Goal: Information Seeking & Learning: Learn about a topic

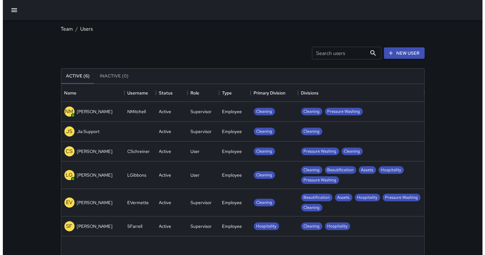
scroll to position [279, 358]
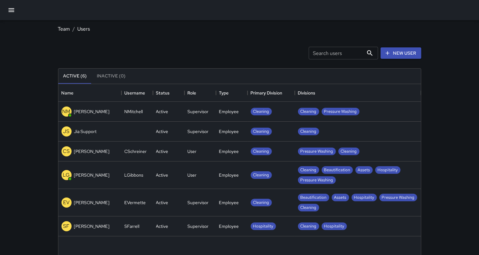
click at [8, 8] on icon "button" at bounding box center [12, 10] width 8 height 8
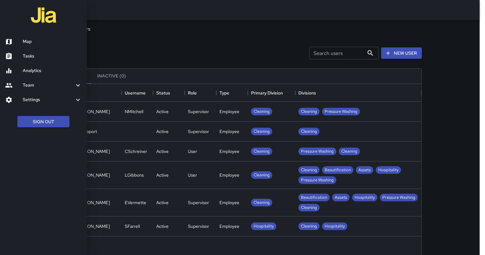
click at [32, 41] on h6 "Map" at bounding box center [52, 41] width 59 height 7
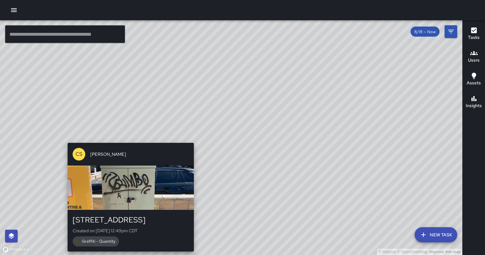
click at [128, 142] on div "CS [PERSON_NAME] [STREET_ADDRESS][PERSON_NAME] Created on [DATE] 12:49pm CDT Gr…" at bounding box center [130, 197] width 131 height 114
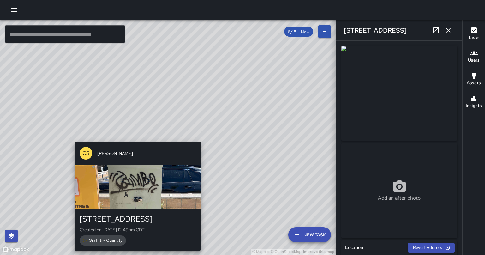
type input "**********"
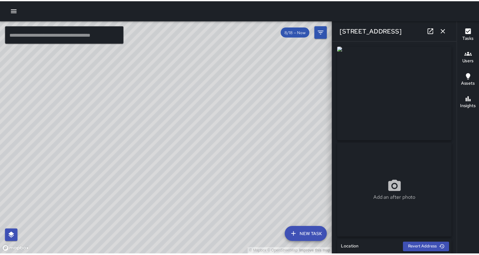
scroll to position [276, 0]
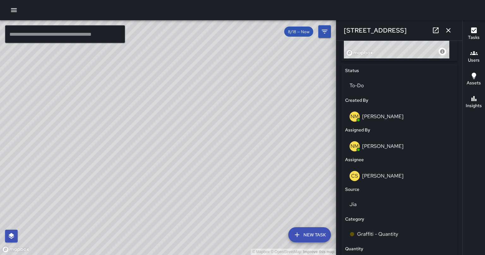
drag, startPoint x: 449, startPoint y: 32, endPoint x: 297, endPoint y: 101, distance: 167.5
click at [449, 31] on icon "button" at bounding box center [448, 30] width 4 height 4
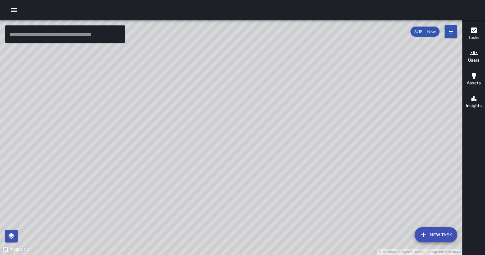
drag, startPoint x: 390, startPoint y: 177, endPoint x: 267, endPoint y: 68, distance: 163.4
click at [267, 68] on div "© Mapbox © OpenStreetMap Improve this map" at bounding box center [231, 137] width 462 height 235
drag, startPoint x: 405, startPoint y: 184, endPoint x: 354, endPoint y: 140, distance: 67.6
click at [354, 140] on div "© Mapbox © OpenStreetMap Improve this map" at bounding box center [231, 137] width 462 height 235
drag, startPoint x: 289, startPoint y: 174, endPoint x: 285, endPoint y: 232, distance: 57.9
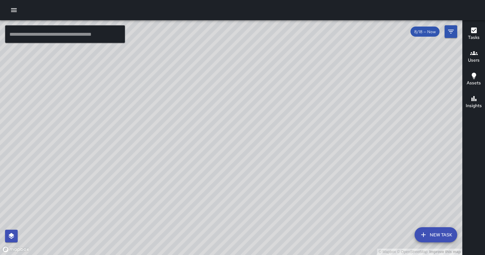
click at [285, 232] on div "© Mapbox © OpenStreetMap Improve this map" at bounding box center [231, 137] width 462 height 235
drag, startPoint x: 313, startPoint y: 127, endPoint x: 335, endPoint y: 180, distance: 56.9
click at [335, 180] on div "© Mapbox © OpenStreetMap Improve this map" at bounding box center [231, 137] width 462 height 235
drag, startPoint x: 253, startPoint y: 111, endPoint x: 337, endPoint y: 144, distance: 90.7
click at [337, 144] on div "© Mapbox © OpenStreetMap Improve this map" at bounding box center [231, 137] width 462 height 235
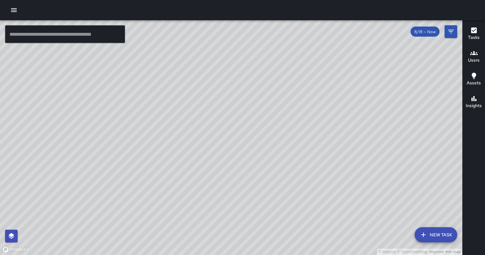
drag, startPoint x: 173, startPoint y: 105, endPoint x: 316, endPoint y: 160, distance: 152.9
click at [316, 160] on div "© Mapbox © OpenStreetMap Improve this map" at bounding box center [231, 137] width 462 height 235
drag, startPoint x: 211, startPoint y: 134, endPoint x: 280, endPoint y: 147, distance: 70.3
click at [280, 147] on div "© Mapbox © OpenStreetMap Improve this map" at bounding box center [231, 137] width 462 height 235
drag, startPoint x: 213, startPoint y: 62, endPoint x: 224, endPoint y: 183, distance: 121.7
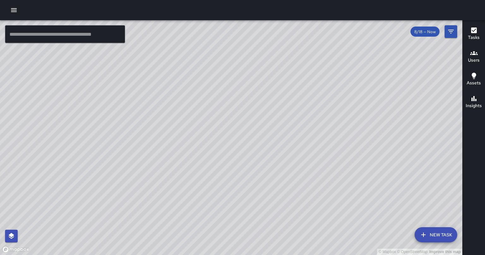
click at [224, 183] on div "© Mapbox © OpenStreetMap Improve this map" at bounding box center [231, 137] width 462 height 235
drag, startPoint x: 367, startPoint y: 184, endPoint x: 126, endPoint y: 55, distance: 273.8
click at [126, 55] on div "© Mapbox © OpenStreetMap Improve this map" at bounding box center [231, 137] width 462 height 235
click at [383, 221] on div "© Mapbox © OpenStreetMap Improve this map" at bounding box center [231, 137] width 462 height 235
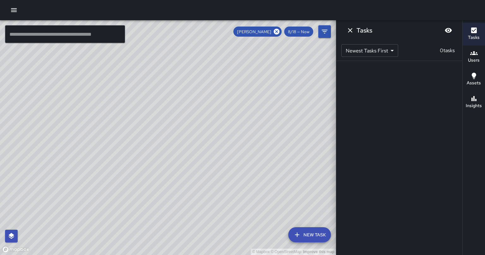
click at [319, 225] on div "© Mapbox © OpenStreetMap Improve this map LG [PERSON_NAME] Ambassador Tasks 0 /…" at bounding box center [168, 137] width 336 height 235
click at [317, 224] on div "© Mapbox © OpenStreetMap Improve this map" at bounding box center [168, 137] width 336 height 235
click at [470, 51] on icon "button" at bounding box center [474, 53] width 8 height 8
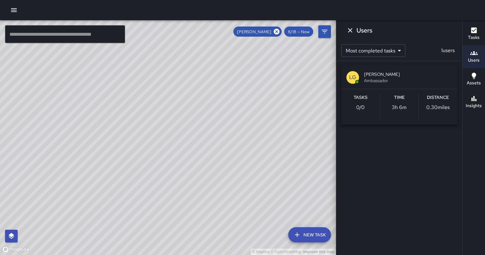
click at [438, 115] on div "Distance 0.30 miles" at bounding box center [438, 106] width 39 height 25
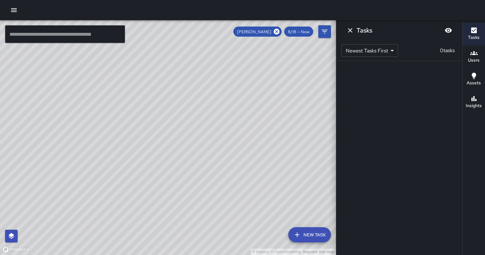
click at [479, 54] on button "Users" at bounding box center [473, 56] width 22 height 23
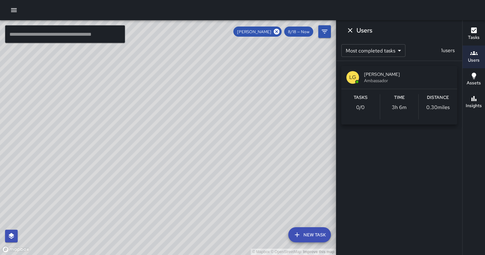
click at [440, 156] on div "Users Most completed tasks * ​ 1 users LG [PERSON_NAME] Ambassador Tasks 0 / 0 …" at bounding box center [399, 127] width 126 height 255
click at [348, 29] on icon "Dismiss" at bounding box center [350, 30] width 4 height 4
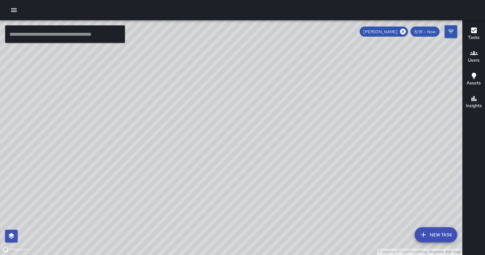
click at [17, 9] on icon "button" at bounding box center [14, 10] width 8 height 8
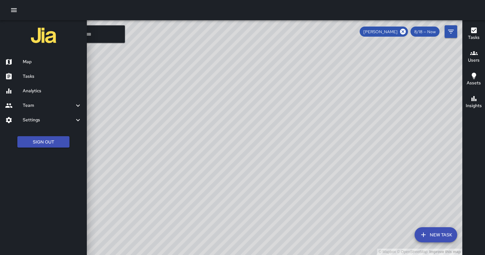
click at [205, 151] on div at bounding box center [242, 127] width 485 height 255
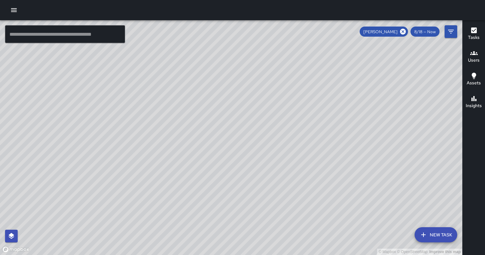
drag, startPoint x: 170, startPoint y: 141, endPoint x: 334, endPoint y: 125, distance: 164.3
click at [334, 125] on div "© Mapbox © OpenStreetMap Improve this map" at bounding box center [231, 137] width 462 height 235
drag, startPoint x: 316, startPoint y: 128, endPoint x: 152, endPoint y: 108, distance: 165.0
click at [152, 108] on div "© Mapbox © OpenStreetMap Improve this map" at bounding box center [231, 137] width 462 height 235
drag, startPoint x: 384, startPoint y: 123, endPoint x: 172, endPoint y: 155, distance: 214.5
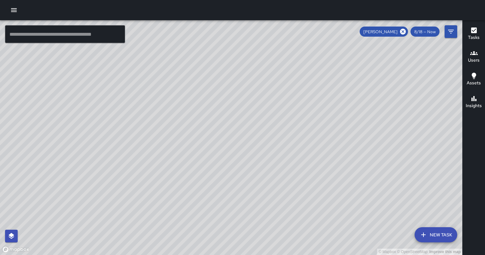
click at [172, 155] on div "© Mapbox © OpenStreetMap Improve this map" at bounding box center [231, 137] width 462 height 235
drag, startPoint x: 204, startPoint y: 114, endPoint x: 242, endPoint y: 145, distance: 49.2
click at [242, 145] on div "© Mapbox © OpenStreetMap Improve this map" at bounding box center [231, 137] width 462 height 235
drag, startPoint x: 209, startPoint y: 158, endPoint x: 290, endPoint y: 97, distance: 101.4
click at [290, 97] on div "© Mapbox © OpenStreetMap Improve this map" at bounding box center [231, 137] width 462 height 235
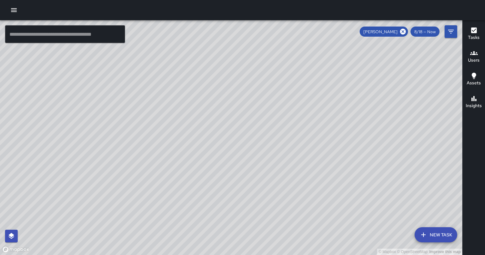
drag, startPoint x: 233, startPoint y: 154, endPoint x: 227, endPoint y: 147, distance: 9.6
click at [227, 147] on div "© Mapbox © OpenStreetMap Improve this map" at bounding box center [231, 137] width 462 height 235
drag, startPoint x: 297, startPoint y: 110, endPoint x: 232, endPoint y: 177, distance: 93.3
click at [232, 177] on div "© Mapbox © OpenStreetMap Improve this map" at bounding box center [231, 137] width 462 height 235
click at [477, 58] on h6 "Users" at bounding box center [474, 60] width 12 height 7
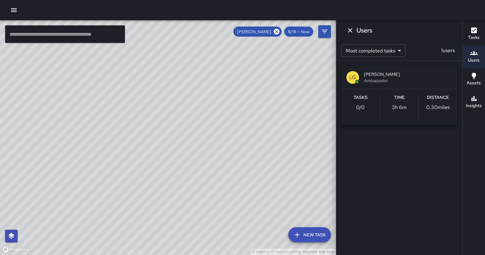
click at [477, 58] on h6 "Users" at bounding box center [474, 60] width 12 height 7
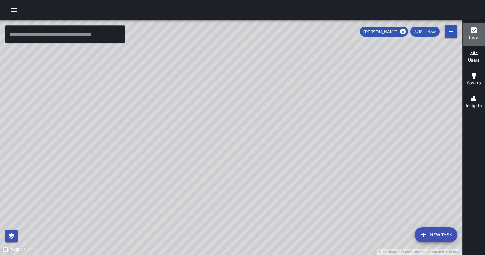
click at [474, 32] on icon "button" at bounding box center [474, 30] width 6 height 6
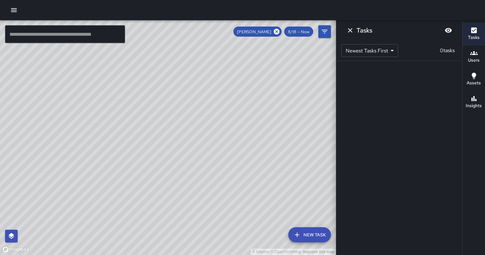
click at [474, 32] on icon "button" at bounding box center [474, 30] width 6 height 6
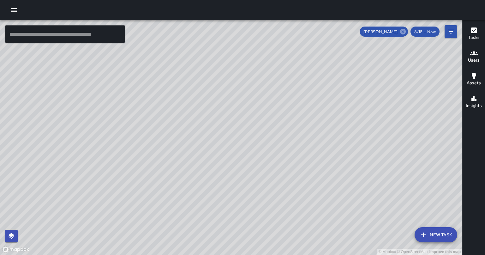
click at [406, 33] on icon at bounding box center [402, 31] width 7 height 7
click at [15, 9] on icon "button" at bounding box center [14, 10] width 8 height 8
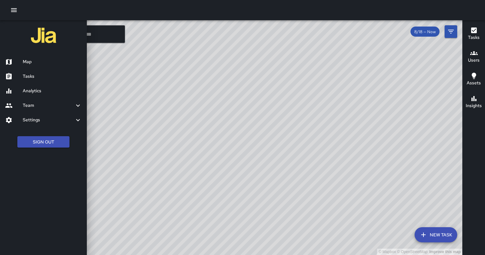
click at [46, 76] on h6 "Tasks" at bounding box center [52, 76] width 59 height 7
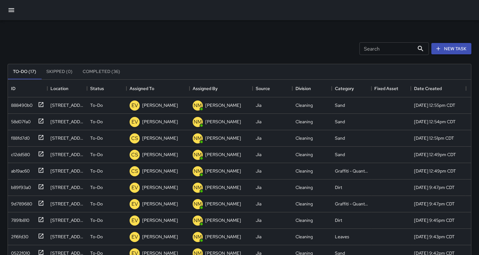
click at [12, 8] on icon "button" at bounding box center [12, 10] width 8 height 8
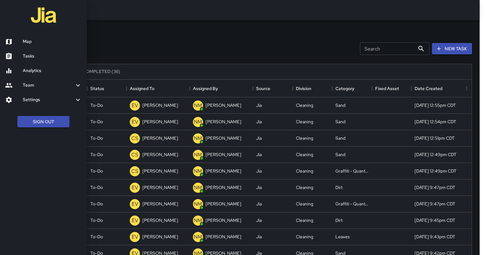
click at [90, 75] on div at bounding box center [242, 127] width 485 height 255
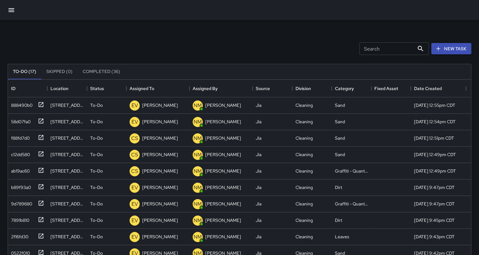
click at [98, 73] on button "Completed (36)" at bounding box center [102, 71] width 48 height 15
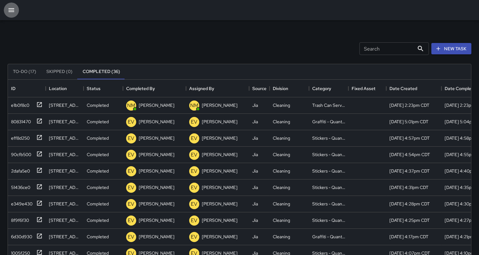
click at [12, 11] on icon "button" at bounding box center [12, 10] width 8 height 8
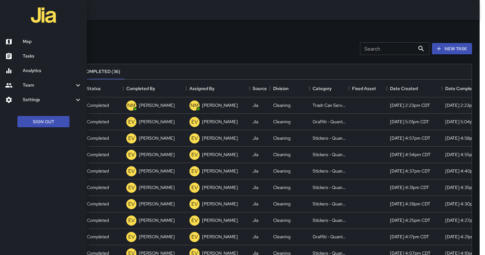
click at [48, 44] on h6 "Map" at bounding box center [52, 41] width 59 height 7
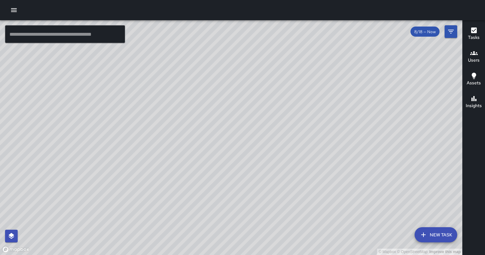
drag, startPoint x: 295, startPoint y: 182, endPoint x: 238, endPoint y: 128, distance: 78.2
click at [238, 128] on div "© Mapbox © OpenStreetMap Improve this map" at bounding box center [231, 137] width 462 height 235
drag, startPoint x: 216, startPoint y: 100, endPoint x: 257, endPoint y: 238, distance: 144.0
click at [257, 238] on div "© Mapbox © OpenStreetMap Improve this map" at bounding box center [231, 137] width 462 height 235
drag, startPoint x: 233, startPoint y: 216, endPoint x: 239, endPoint y: 146, distance: 69.7
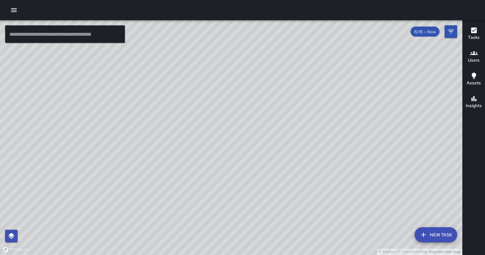
click at [239, 146] on div "© Mapbox © OpenStreetMap Improve this map" at bounding box center [231, 137] width 462 height 235
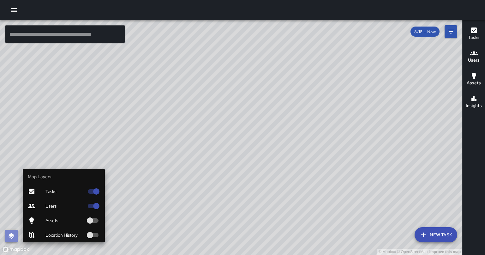
click at [9, 233] on icon "button" at bounding box center [12, 236] width 8 height 8
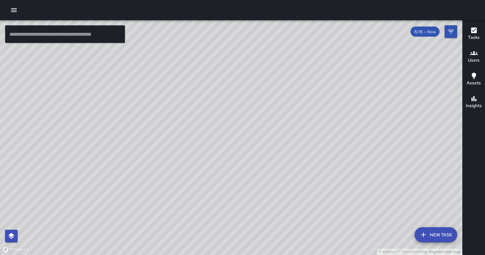
drag, startPoint x: 302, startPoint y: 119, endPoint x: 360, endPoint y: 103, distance: 60.3
click at [360, 103] on div "© Mapbox © OpenStreetMap Improve this map" at bounding box center [231, 137] width 462 height 235
click at [416, 216] on div "© Mapbox © OpenStreetMap Improve this map" at bounding box center [231, 137] width 462 height 235
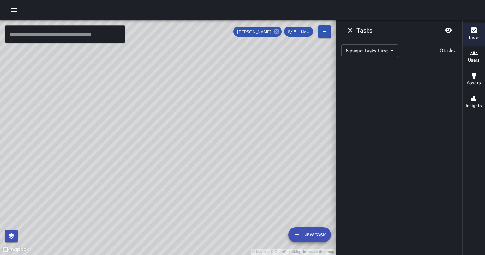
click at [276, 30] on icon at bounding box center [277, 32] width 6 height 6
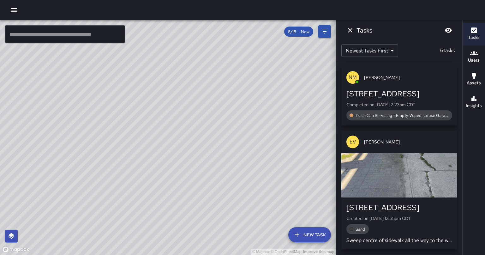
click at [280, 140] on div "© Mapbox © OpenStreetMap Improve this map" at bounding box center [168, 137] width 336 height 235
click at [351, 32] on icon "Dismiss" at bounding box center [350, 31] width 8 height 8
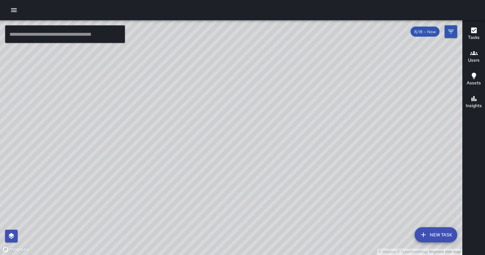
drag, startPoint x: 356, startPoint y: 150, endPoint x: 338, endPoint y: 91, distance: 61.2
click at [338, 91] on div "© Mapbox © OpenStreetMap Improve this map" at bounding box center [231, 137] width 462 height 235
click at [315, 86] on div "© Mapbox © OpenStreetMap Improve this map" at bounding box center [231, 137] width 462 height 235
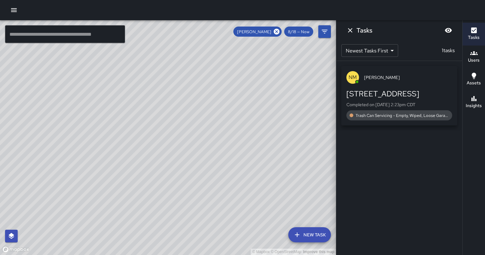
drag, startPoint x: 263, startPoint y: 176, endPoint x: 262, endPoint y: 196, distance: 19.9
click at [262, 196] on div "© Mapbox © OpenStreetMap Improve this map" at bounding box center [168, 137] width 336 height 235
drag, startPoint x: 253, startPoint y: 140, endPoint x: 254, endPoint y: 178, distance: 38.2
click at [254, 178] on div "© Mapbox © OpenStreetMap Improve this map" at bounding box center [168, 137] width 336 height 235
drag, startPoint x: 245, startPoint y: 174, endPoint x: 194, endPoint y: 233, distance: 77.5
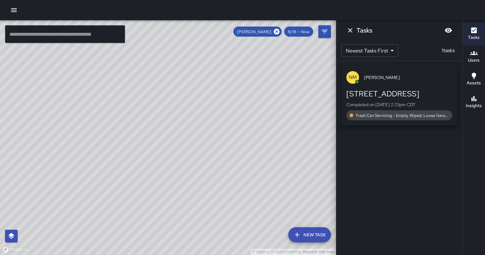
click at [194, 233] on div "© Mapbox © OpenStreetMap Improve this map" at bounding box center [168, 137] width 336 height 235
drag, startPoint x: 33, startPoint y: 171, endPoint x: 160, endPoint y: 157, distance: 127.1
click at [160, 157] on div "© Mapbox © OpenStreetMap Improve this map" at bounding box center [168, 137] width 336 height 235
drag, startPoint x: 138, startPoint y: 219, endPoint x: 148, endPoint y: 169, distance: 51.4
click at [148, 169] on div "© Mapbox © OpenStreetMap Improve this map" at bounding box center [168, 137] width 336 height 235
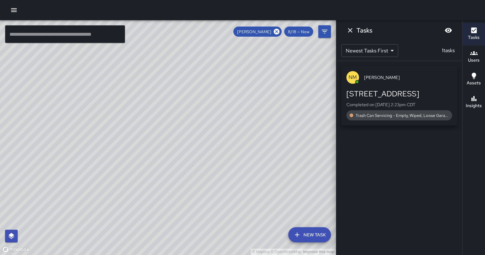
drag, startPoint x: 258, startPoint y: 178, endPoint x: 83, endPoint y: 199, distance: 176.1
click at [82, 199] on div "© Mapbox © OpenStreetMap Improve this map" at bounding box center [168, 137] width 336 height 235
drag, startPoint x: 133, startPoint y: 71, endPoint x: 217, endPoint y: 197, distance: 150.8
click at [217, 197] on div "© Mapbox © OpenStreetMap Improve this map" at bounding box center [168, 137] width 336 height 235
drag, startPoint x: 249, startPoint y: 127, endPoint x: 191, endPoint y: 153, distance: 64.0
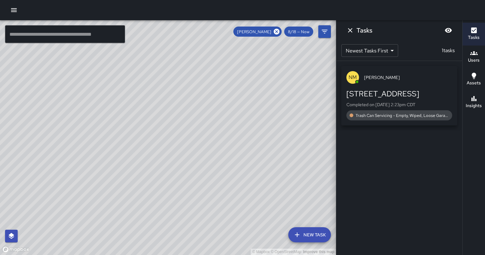
click at [191, 153] on div "© Mapbox © OpenStreetMap Improve this map" at bounding box center [168, 137] width 336 height 235
click at [278, 31] on icon at bounding box center [277, 32] width 6 height 6
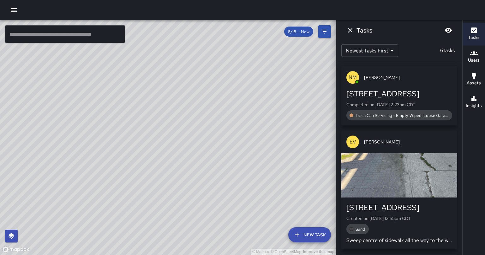
click at [355, 33] on button "Dismiss" at bounding box center [350, 30] width 13 height 13
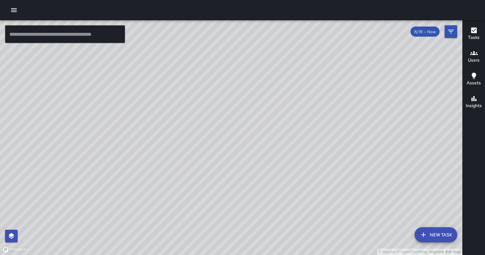
drag, startPoint x: 386, startPoint y: 184, endPoint x: 298, endPoint y: 103, distance: 119.9
click at [298, 103] on div "© Mapbox © OpenStreetMap Improve this map" at bounding box center [231, 137] width 462 height 235
click at [14, 9] on icon "button" at bounding box center [14, 10] width 8 height 8
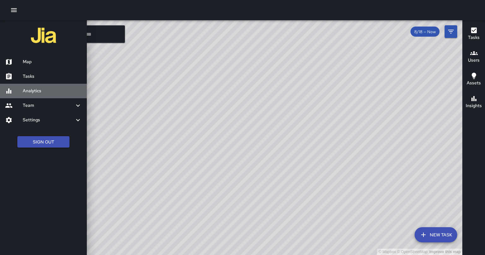
click at [58, 92] on h6 "Analytics" at bounding box center [52, 90] width 59 height 7
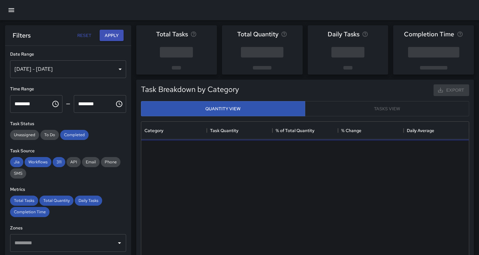
click at [10, 10] on icon "button" at bounding box center [12, 10] width 6 height 4
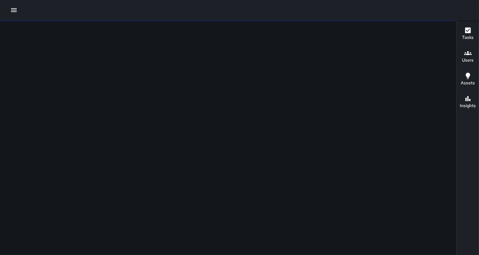
click at [14, 13] on icon "button" at bounding box center [14, 10] width 8 height 8
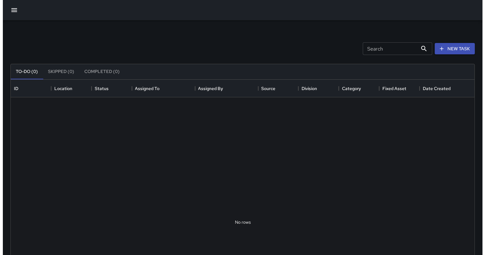
scroll to position [262, 458]
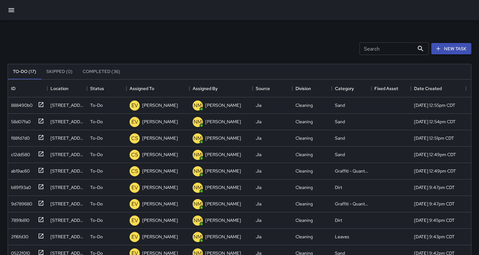
click at [13, 12] on icon "button" at bounding box center [12, 10] width 8 height 8
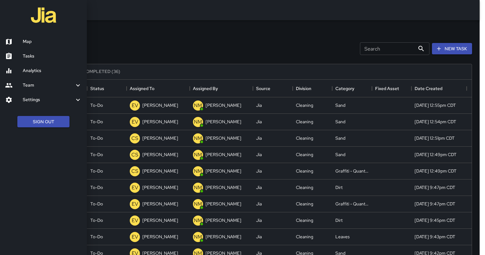
click at [37, 39] on h6 "Map" at bounding box center [52, 41] width 59 height 7
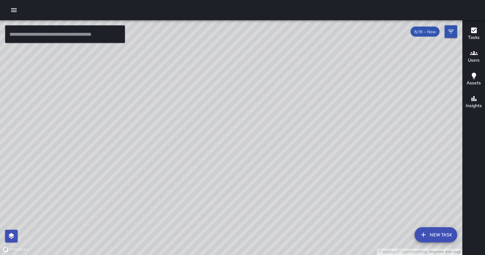
click at [427, 31] on span "8/18 — Now" at bounding box center [424, 31] width 29 height 5
click at [417, 32] on span "8/18 — Now" at bounding box center [424, 31] width 29 height 5
click at [451, 35] on icon "Filters" at bounding box center [451, 32] width 8 height 8
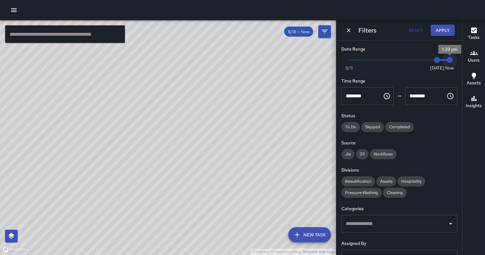
click at [446, 61] on span "1:29 pm" at bounding box center [449, 60] width 6 height 6
drag, startPoint x: 434, startPoint y: 62, endPoint x: 377, endPoint y: 63, distance: 57.2
click at [384, 63] on span "8/14" at bounding box center [387, 60] width 6 height 6
drag, startPoint x: 237, startPoint y: 182, endPoint x: 187, endPoint y: 113, distance: 86.1
click at [187, 113] on div "© Mapbox © OpenStreetMap Improve this map" at bounding box center [168, 137] width 336 height 235
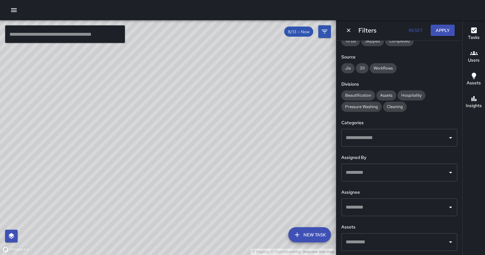
scroll to position [86, 0]
click at [409, 168] on input "text" at bounding box center [394, 172] width 101 height 12
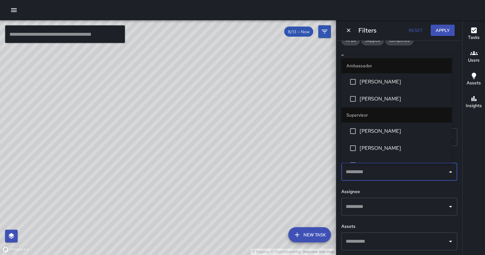
drag, startPoint x: 411, startPoint y: 200, endPoint x: 413, endPoint y: 205, distance: 5.1
click at [411, 200] on input "text" at bounding box center [394, 206] width 101 height 12
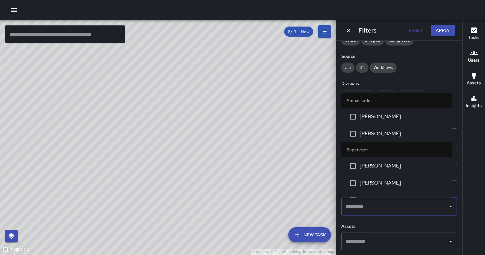
click at [414, 205] on input "text" at bounding box center [394, 206] width 101 height 12
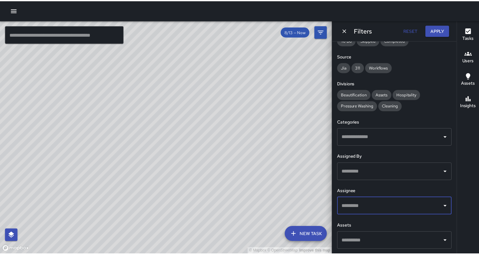
scroll to position [0, 0]
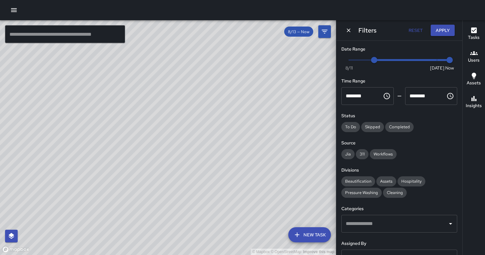
drag, startPoint x: 303, startPoint y: 163, endPoint x: 248, endPoint y: 105, distance: 79.5
click at [248, 105] on div "© Mapbox © OpenStreetMap Improve this map" at bounding box center [168, 137] width 336 height 235
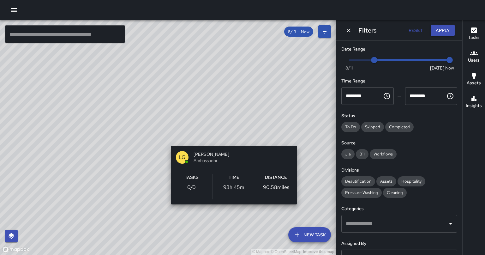
click at [300, 139] on div "© Mapbox © OpenStreetMap Improve this map LG [PERSON_NAME] Ambassador Tasks 0 /…" at bounding box center [168, 137] width 336 height 235
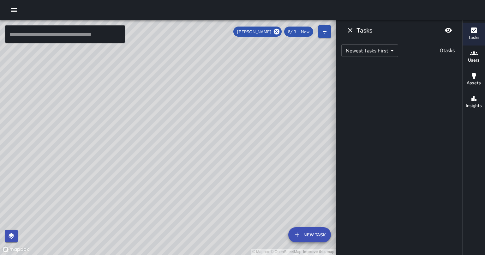
drag, startPoint x: 234, startPoint y: 141, endPoint x: 243, endPoint y: 215, distance: 74.4
click at [243, 215] on div "© Mapbox © OpenStreetMap Improve this map" at bounding box center [168, 137] width 336 height 235
drag, startPoint x: 133, startPoint y: 99, endPoint x: 146, endPoint y: 170, distance: 71.7
click at [144, 177] on div "© Mapbox © OpenStreetMap Improve this map" at bounding box center [168, 137] width 336 height 235
drag, startPoint x: 223, startPoint y: 67, endPoint x: 203, endPoint y: 76, distance: 21.6
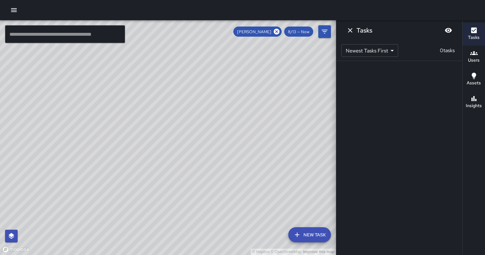
click at [203, 76] on div "© Mapbox © OpenStreetMap Improve this map" at bounding box center [168, 137] width 336 height 235
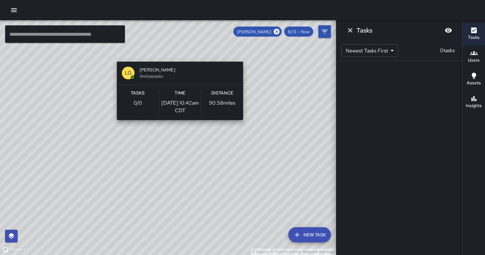
click at [246, 58] on div "© Mapbox © OpenStreetMap Improve this map LG [PERSON_NAME] Ambassador Tasks 0 /…" at bounding box center [168, 137] width 336 height 235
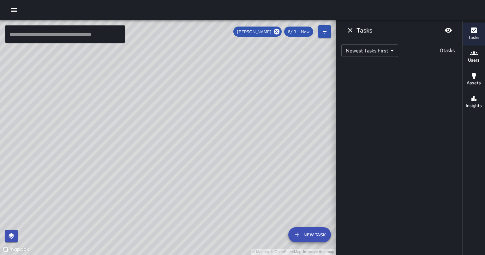
drag, startPoint x: 287, startPoint y: 184, endPoint x: 189, endPoint y: 173, distance: 99.0
click at [189, 173] on div "© Mapbox © OpenStreetMap Improve this map" at bounding box center [168, 137] width 336 height 235
drag, startPoint x: 240, startPoint y: 222, endPoint x: 214, endPoint y: 129, distance: 96.2
click at [214, 129] on div "© Mapbox © OpenStreetMap Improve this map" at bounding box center [168, 137] width 336 height 235
click at [207, 154] on div "© Mapbox © OpenStreetMap Improve this map" at bounding box center [168, 137] width 336 height 235
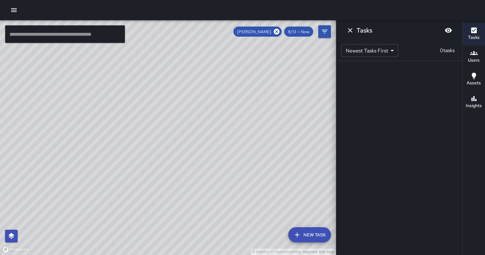
drag, startPoint x: 179, startPoint y: 85, endPoint x: 222, endPoint y: 167, distance: 92.6
click at [222, 167] on div "© Mapbox © OpenStreetMap Improve this map" at bounding box center [168, 137] width 336 height 235
click at [173, 83] on div "© Mapbox © OpenStreetMap Improve this map LG [PERSON_NAME] Ambassador Tasks 0 /…" at bounding box center [168, 137] width 336 height 235
drag, startPoint x: 57, startPoint y: 76, endPoint x: 229, endPoint y: 135, distance: 181.0
click at [229, 135] on div "© Mapbox © OpenStreetMap Improve this map" at bounding box center [168, 137] width 336 height 235
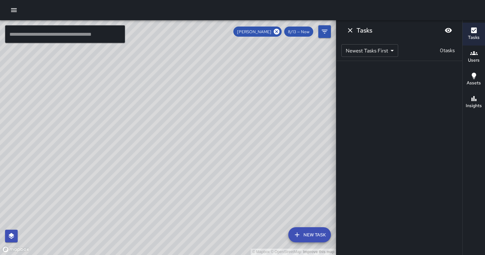
drag, startPoint x: 59, startPoint y: 108, endPoint x: 194, endPoint y: 108, distance: 134.5
click at [194, 108] on div "© Mapbox © OpenStreetMap Improve this map" at bounding box center [168, 137] width 336 height 235
drag, startPoint x: 92, startPoint y: 126, endPoint x: 232, endPoint y: 185, distance: 151.5
click at [235, 182] on div "© Mapbox © OpenStreetMap Improve this map" at bounding box center [168, 137] width 336 height 235
drag, startPoint x: 81, startPoint y: 185, endPoint x: 210, endPoint y: 122, distance: 144.1
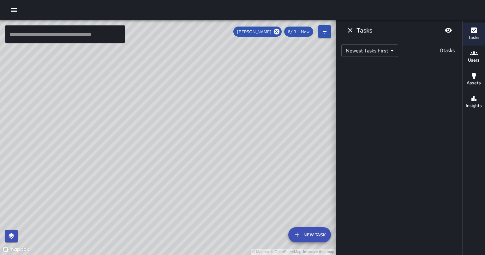
click at [210, 122] on div "© Mapbox © OpenStreetMap Improve this map" at bounding box center [168, 137] width 336 height 235
drag, startPoint x: 158, startPoint y: 175, endPoint x: 178, endPoint y: 171, distance: 20.5
click at [178, 171] on div "© Mapbox © OpenStreetMap Improve this map" at bounding box center [168, 137] width 336 height 235
drag, startPoint x: 260, startPoint y: 136, endPoint x: 270, endPoint y: 98, distance: 39.5
click at [270, 98] on div "© Mapbox © OpenStreetMap Improve this map" at bounding box center [168, 137] width 336 height 235
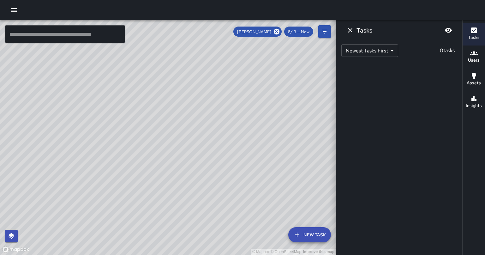
drag, startPoint x: 274, startPoint y: 178, endPoint x: 165, endPoint y: 161, distance: 110.8
click at [155, 163] on div "© Mapbox © OpenStreetMap Improve this map" at bounding box center [168, 137] width 336 height 235
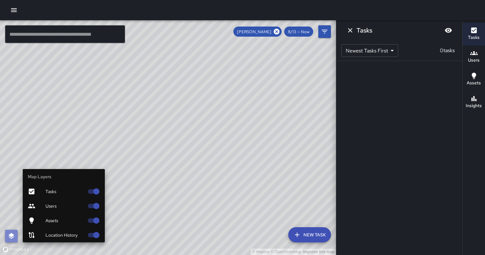
click at [6, 237] on button "button" at bounding box center [11, 235] width 13 height 13
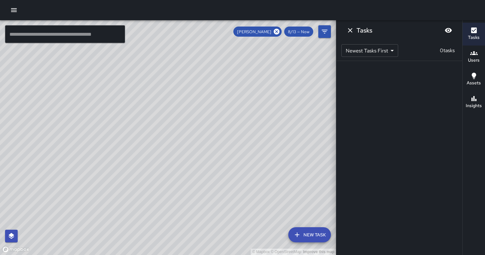
click at [225, 164] on div "© Mapbox © OpenStreetMap Improve this map" at bounding box center [168, 137] width 336 height 235
drag, startPoint x: 245, startPoint y: 101, endPoint x: 63, endPoint y: 185, distance: 200.5
click at [63, 185] on div "© Mapbox © OpenStreetMap Improve this map" at bounding box center [168, 137] width 336 height 235
drag, startPoint x: 116, startPoint y: 108, endPoint x: 239, endPoint y: 223, distance: 168.6
click at [239, 223] on div "© Mapbox © OpenStreetMap Improve this map" at bounding box center [168, 137] width 336 height 235
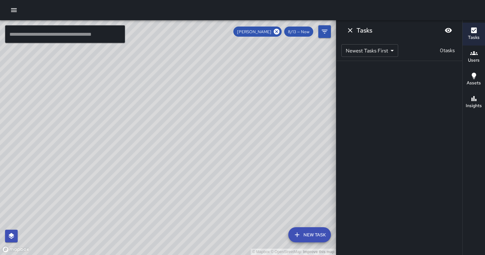
drag, startPoint x: 157, startPoint y: 99, endPoint x: 234, endPoint y: 215, distance: 139.6
click at [234, 215] on div "© Mapbox © OpenStreetMap Improve this map" at bounding box center [168, 137] width 336 height 235
drag, startPoint x: 207, startPoint y: 130, endPoint x: 249, endPoint y: 180, distance: 65.6
click at [249, 180] on div "© Mapbox © OpenStreetMap Improve this map" at bounding box center [168, 137] width 336 height 235
drag, startPoint x: 276, startPoint y: 32, endPoint x: 253, endPoint y: 163, distance: 132.3
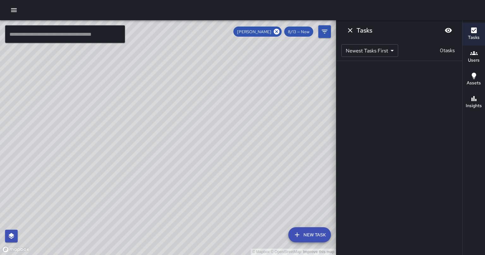
click at [277, 32] on icon at bounding box center [276, 31] width 7 height 7
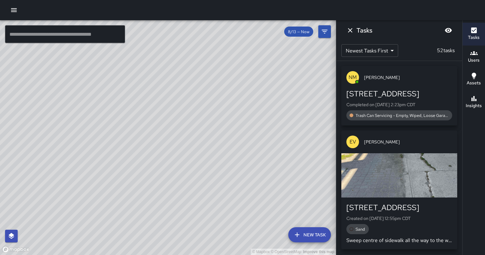
click at [291, 27] on div "8/13 — Now" at bounding box center [298, 32] width 29 height 10
click at [295, 32] on span "8/13 — Now" at bounding box center [298, 31] width 29 height 5
click at [349, 28] on icon "Dismiss" at bounding box center [350, 31] width 8 height 8
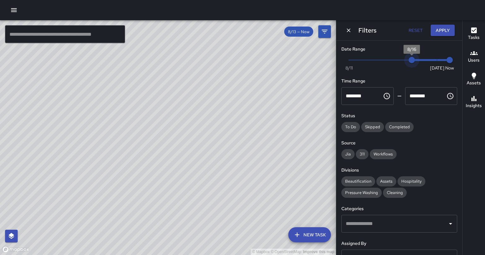
type input "*"
drag, startPoint x: 374, startPoint y: 60, endPoint x: 431, endPoint y: 61, distance: 57.1
click at [434, 61] on span "8/18" at bounding box center [437, 60] width 6 height 6
click at [419, 28] on button "Reset" at bounding box center [415, 31] width 20 height 12
click at [350, 31] on icon "Dismiss" at bounding box center [348, 30] width 6 height 6
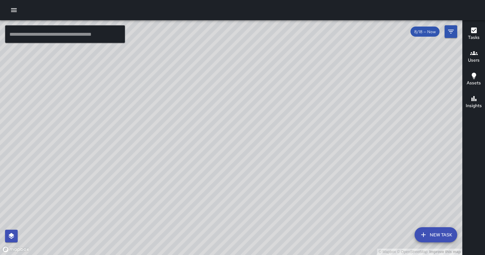
drag, startPoint x: 342, startPoint y: 180, endPoint x: 230, endPoint y: 179, distance: 111.4
click at [230, 179] on div "© Mapbox © OpenStreetMap Improve this map" at bounding box center [231, 137] width 462 height 235
click at [15, 13] on icon "button" at bounding box center [14, 10] width 8 height 8
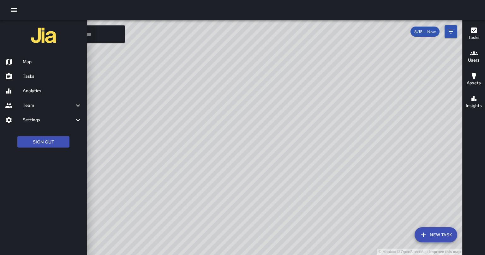
click at [52, 95] on link "Analytics" at bounding box center [43, 91] width 87 height 15
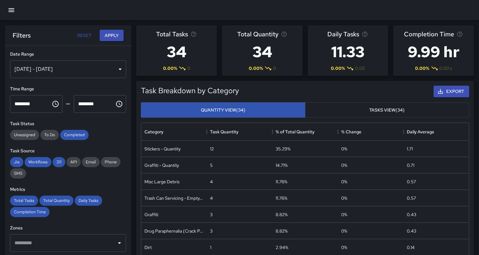
scroll to position [183, 323]
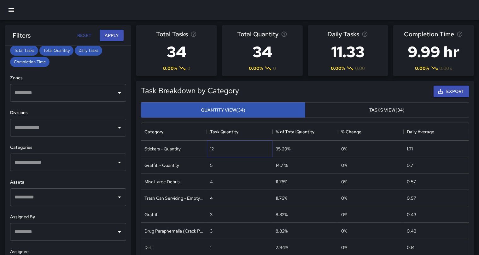
click at [212, 151] on div "12" at bounding box center [212, 149] width 4 height 6
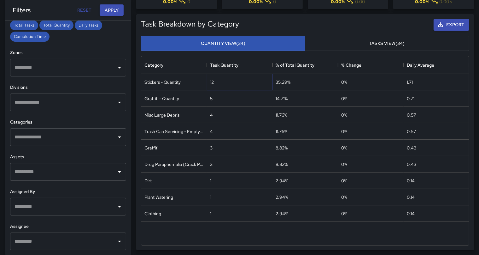
scroll to position [0, 0]
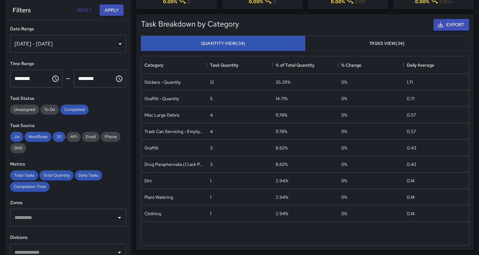
click at [405, 42] on button "Tasks View (34)" at bounding box center [387, 43] width 164 height 15
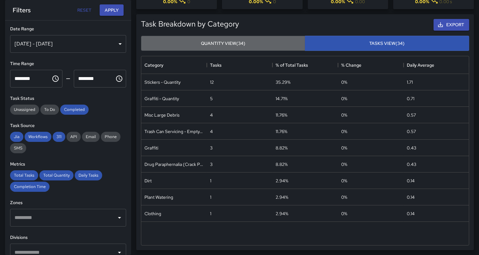
click at [253, 42] on button "Quantity View (34)" at bounding box center [223, 43] width 164 height 15
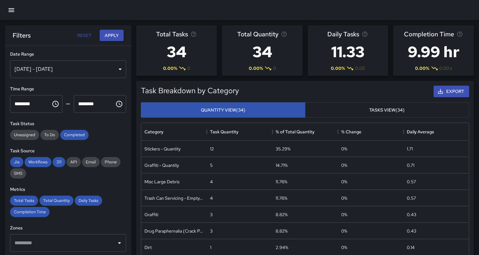
click at [9, 9] on icon "button" at bounding box center [12, 10] width 8 height 8
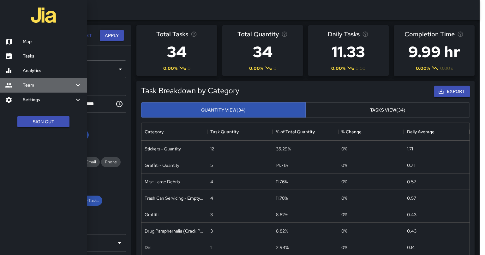
click at [39, 84] on h6 "Team" at bounding box center [48, 85] width 51 height 7
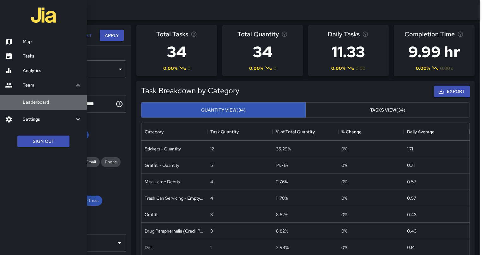
click at [46, 104] on h6 "Leaderboard" at bounding box center [52, 102] width 59 height 7
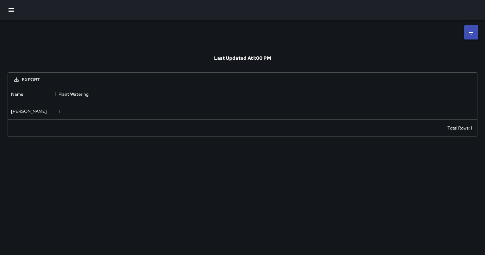
scroll to position [29, 464]
click at [473, 35] on icon at bounding box center [471, 33] width 8 height 8
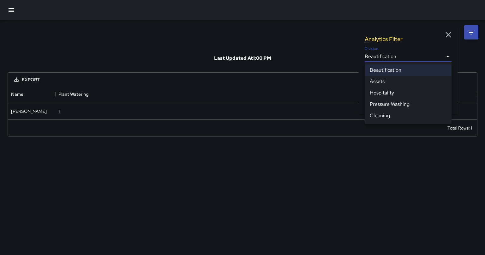
click at [389, 55] on body "**********" at bounding box center [242, 127] width 485 height 255
click at [383, 113] on li "Cleaning" at bounding box center [408, 115] width 87 height 11
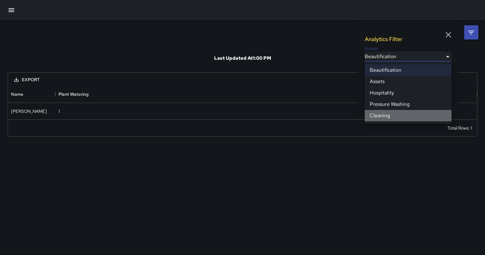
type input "**********"
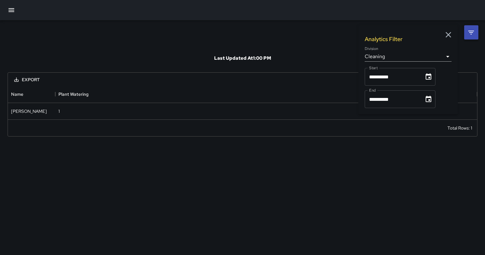
click at [420, 163] on div "**********" at bounding box center [242, 127] width 485 height 255
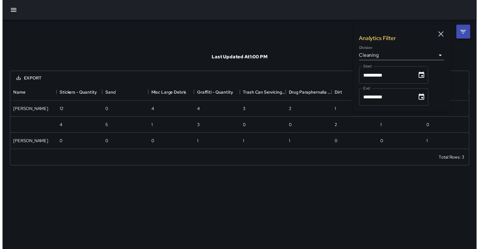
scroll to position [62, 464]
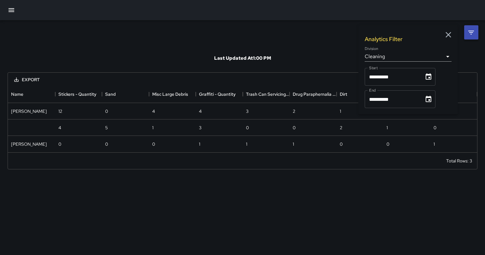
click at [284, 190] on div "**********" at bounding box center [242, 127] width 485 height 255
click at [452, 35] on icon "button" at bounding box center [447, 34] width 9 height 9
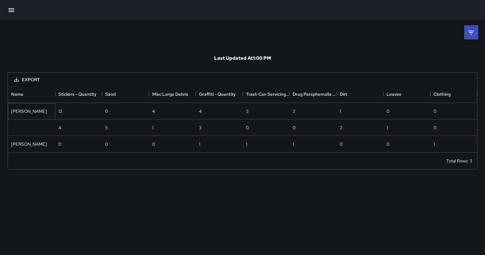
click at [30, 110] on div "[PERSON_NAME]" at bounding box center [29, 111] width 36 height 6
click at [72, 115] on div "12" at bounding box center [78, 111] width 47 height 16
click at [73, 115] on div "12" at bounding box center [78, 111] width 47 height 16
click at [67, 128] on div "4" at bounding box center [78, 127] width 47 height 16
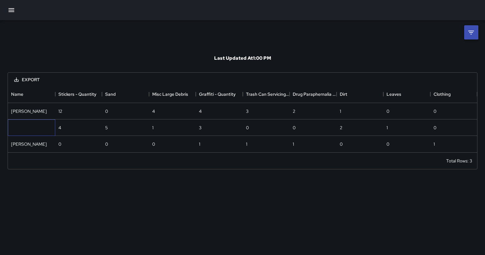
click at [31, 128] on div at bounding box center [31, 127] width 47 height 16
click at [10, 9] on icon "button" at bounding box center [12, 10] width 8 height 8
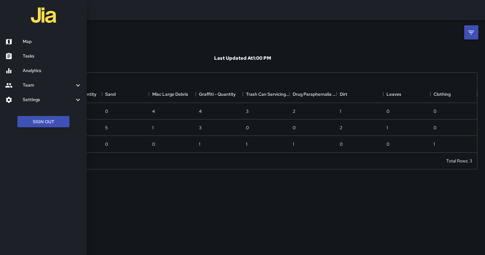
click at [48, 59] on h6 "Tasks" at bounding box center [52, 56] width 59 height 7
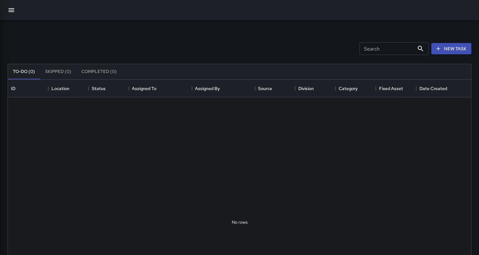
scroll to position [262, 458]
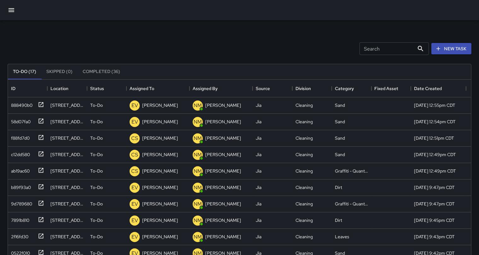
click at [97, 71] on button "Completed (36)" at bounding box center [102, 71] width 48 height 15
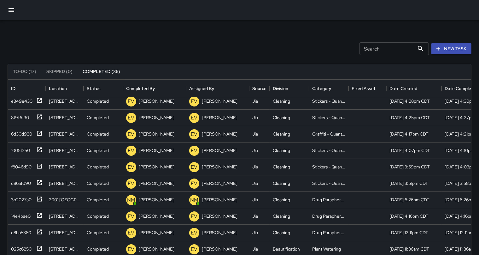
scroll to position [0, 0]
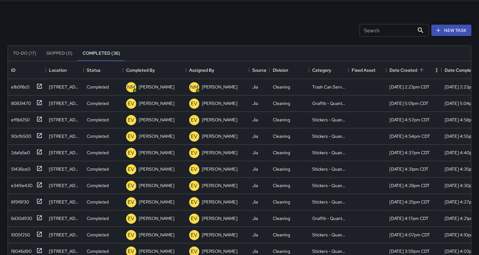
drag, startPoint x: 223, startPoint y: 56, endPoint x: 423, endPoint y: 65, distance: 200.0
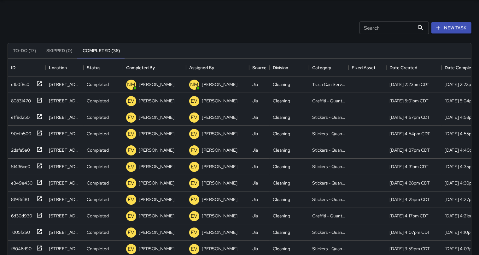
click at [378, 27] on input "Search" at bounding box center [387, 27] width 55 height 13
type input "********"
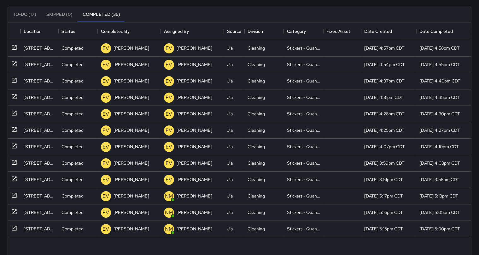
scroll to position [54, 0]
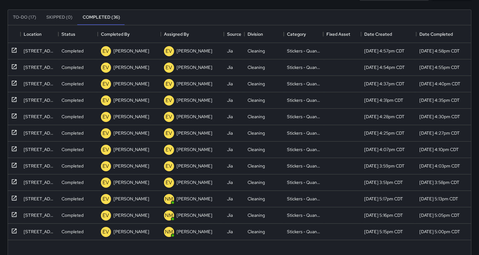
drag, startPoint x: 243, startPoint y: 210, endPoint x: 485, endPoint y: 223, distance: 242.1
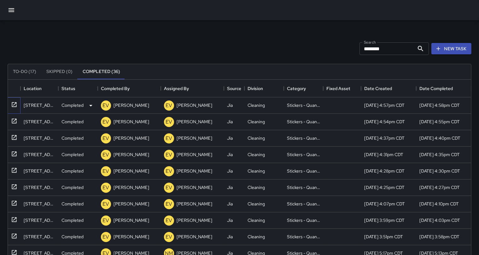
click at [14, 106] on icon at bounding box center [14, 104] width 6 height 6
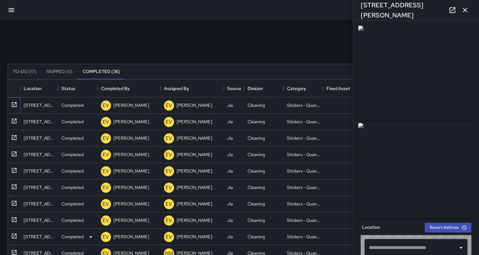
type input "**********"
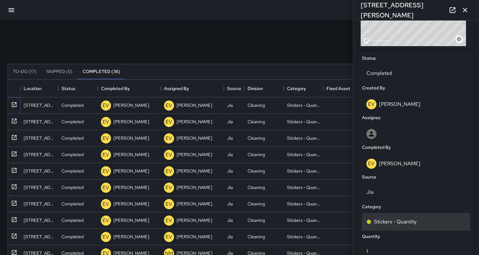
scroll to position [315, 0]
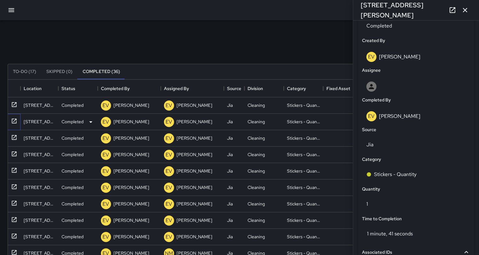
click at [15, 121] on icon at bounding box center [14, 121] width 6 height 6
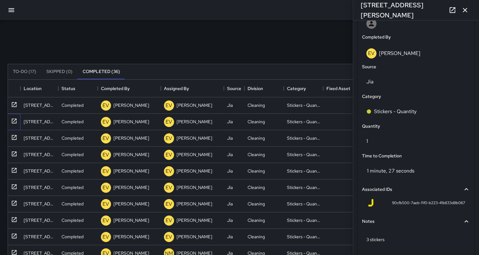
scroll to position [407, 0]
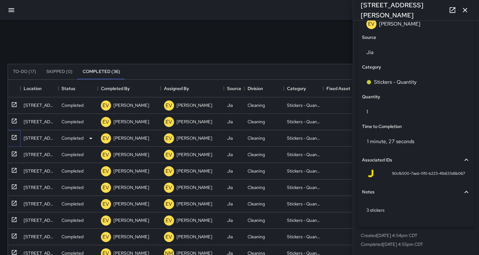
click at [17, 139] on div "2dafa5e0" at bounding box center [2, 138] width 38 height 16
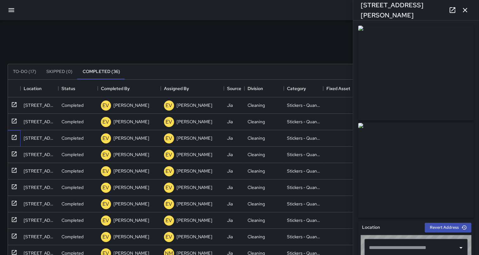
type input "**********"
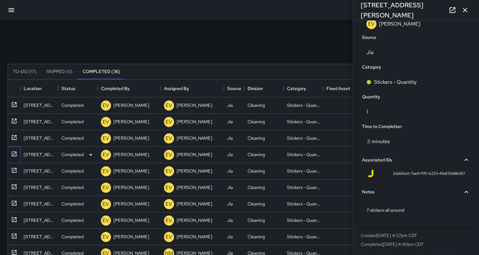
click at [16, 153] on icon at bounding box center [14, 154] width 6 height 6
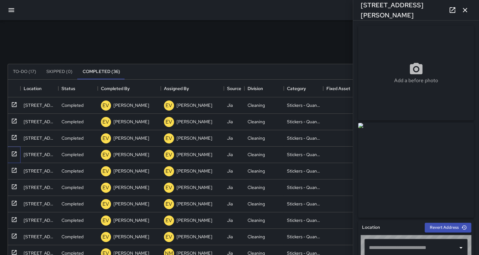
type input "**********"
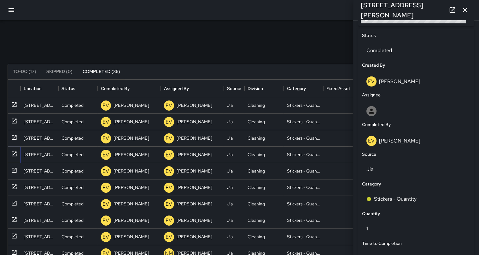
scroll to position [315, 0]
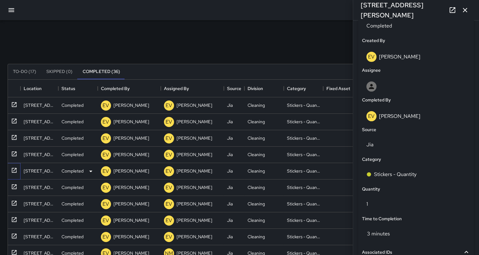
click at [16, 169] on icon at bounding box center [14, 170] width 6 height 6
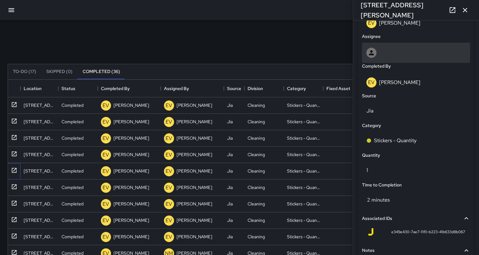
scroll to position [354, 0]
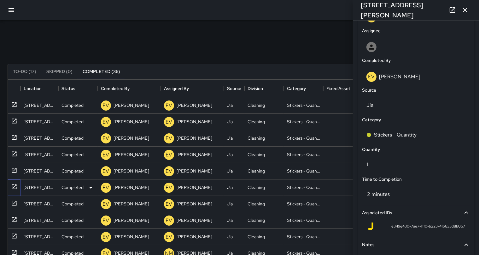
click at [15, 187] on icon at bounding box center [14, 186] width 6 height 6
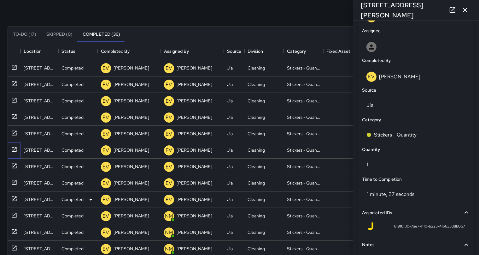
scroll to position [33, 0]
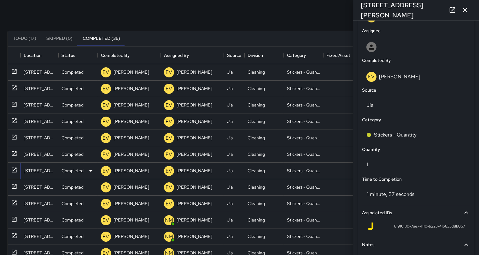
click at [13, 167] on icon at bounding box center [14, 170] width 6 height 6
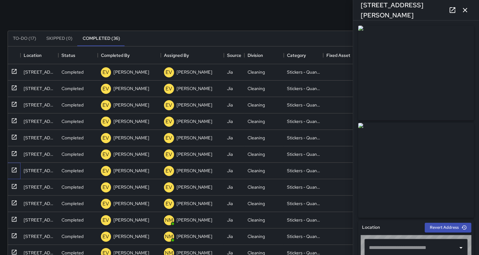
type input "**********"
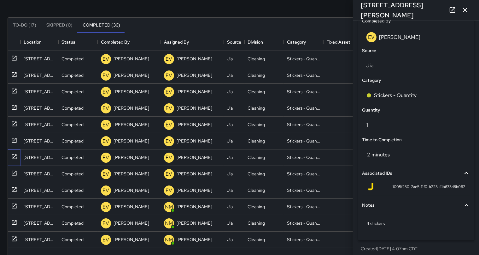
scroll to position [100, 0]
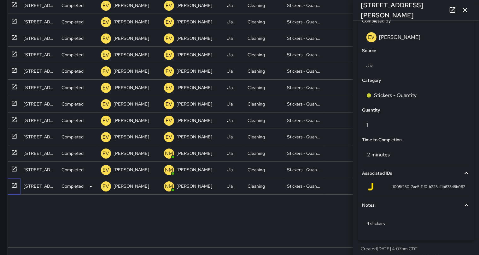
click at [12, 187] on icon at bounding box center [14, 185] width 6 height 6
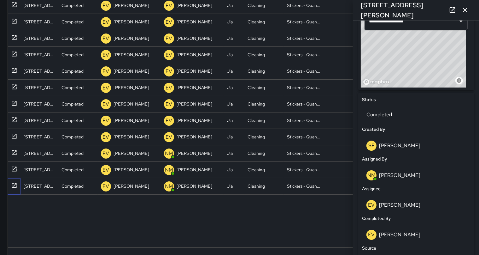
scroll to position [0, 0]
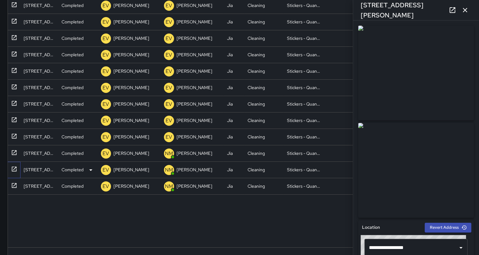
click at [14, 170] on icon at bounding box center [14, 169] width 6 height 6
type input "**********"
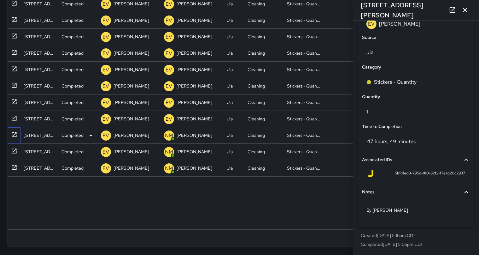
click at [13, 133] on icon at bounding box center [14, 134] width 6 height 6
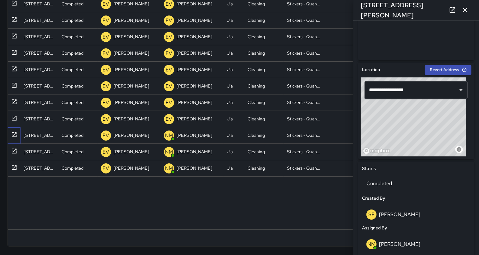
scroll to position [315, 0]
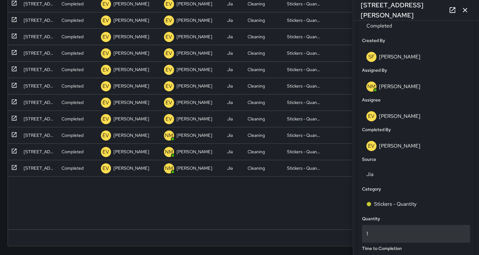
click at [381, 237] on p "1" at bounding box center [416, 234] width 99 height 8
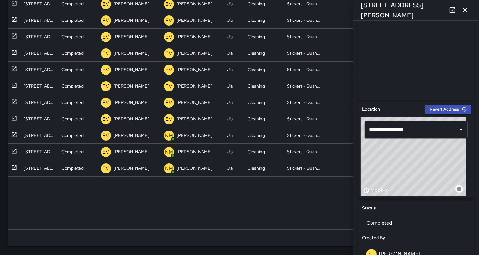
scroll to position [0, 0]
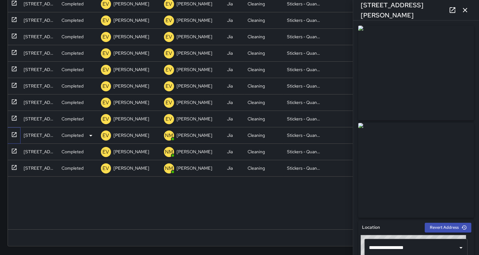
click at [13, 134] on icon at bounding box center [14, 134] width 6 height 6
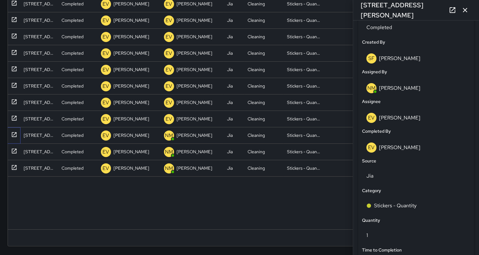
scroll to position [354, 0]
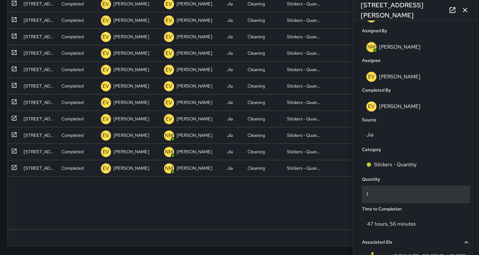
click at [376, 191] on p "1" at bounding box center [416, 194] width 99 height 8
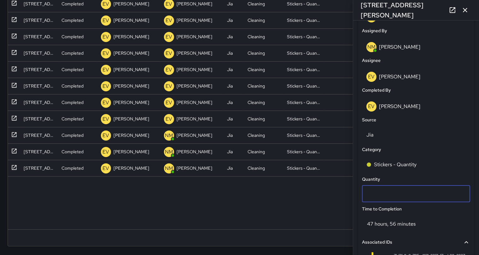
type input "*"
click at [340, 202] on div "eff8d250 [STREET_ADDRESS][PERSON_NAME] Completed EV [PERSON_NAME] EV [PERSON_NA…" at bounding box center [227, 104] width 489 height 250
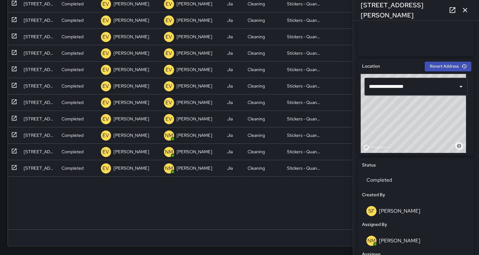
scroll to position [0, 0]
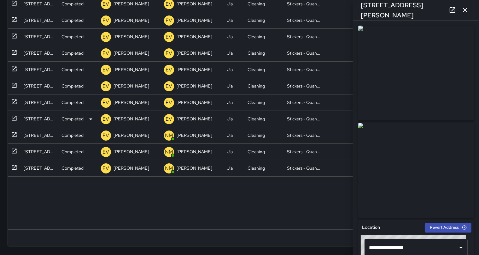
click at [466, 8] on icon "button" at bounding box center [466, 10] width 8 height 8
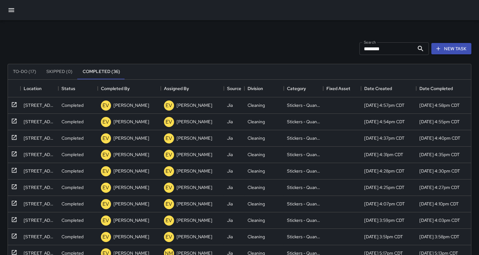
click at [7, 8] on button "button" at bounding box center [11, 10] width 15 height 15
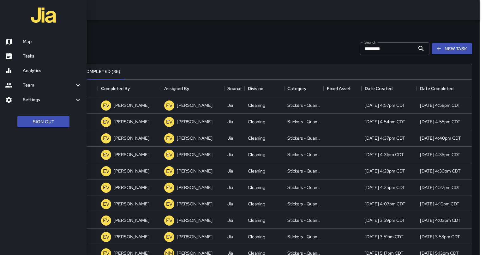
click at [45, 72] on h6 "Analytics" at bounding box center [52, 70] width 59 height 7
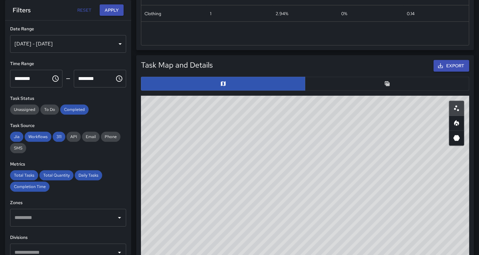
scroll to position [8, 0]
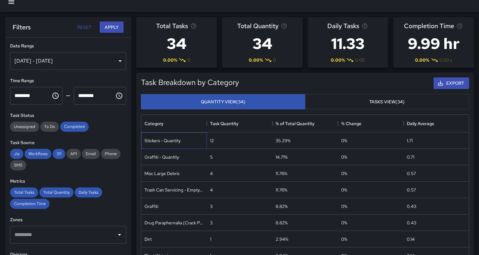
click at [160, 140] on div "Stickers - Quantity" at bounding box center [163, 140] width 36 height 6
click at [204, 143] on div "Stickers - Quantity" at bounding box center [174, 140] width 66 height 16
click at [362, 100] on button "Tasks View (34)" at bounding box center [387, 101] width 164 height 15
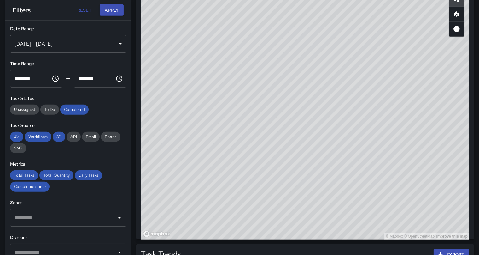
scroll to position [343, 0]
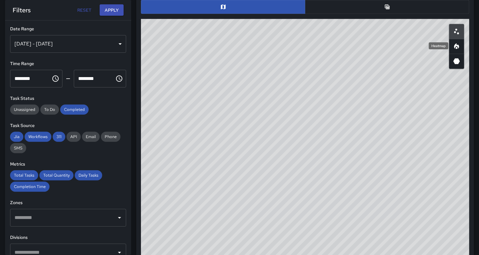
click at [456, 47] on icon "Heatmap" at bounding box center [457, 47] width 8 height 8
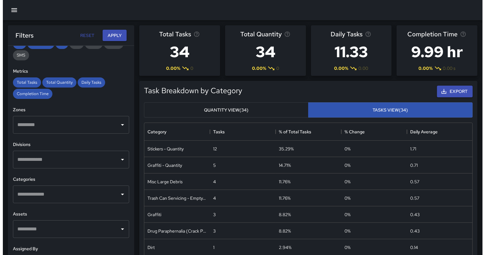
scroll to position [0, 0]
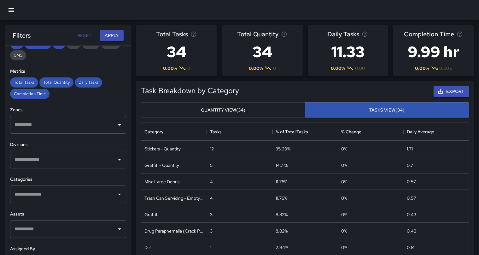
click at [9, 10] on icon "button" at bounding box center [12, 10] width 6 height 4
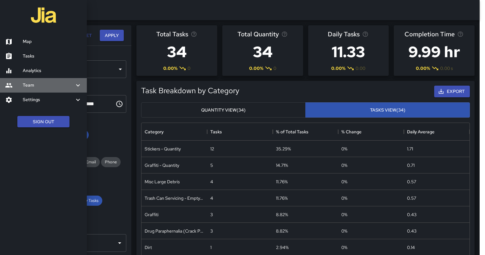
click at [57, 86] on h6 "Team" at bounding box center [48, 85] width 51 height 7
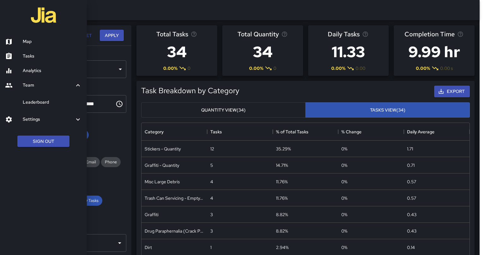
click at [35, 104] on h6 "Leaderboard" at bounding box center [52, 102] width 59 height 7
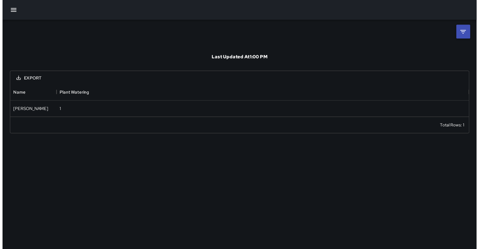
scroll to position [29, 464]
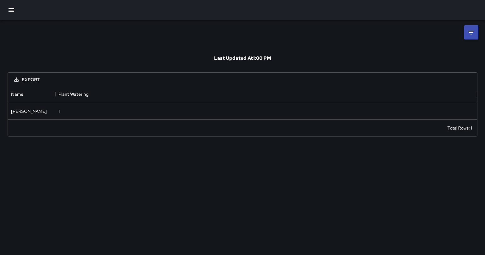
click at [475, 30] on li at bounding box center [471, 32] width 14 height 14
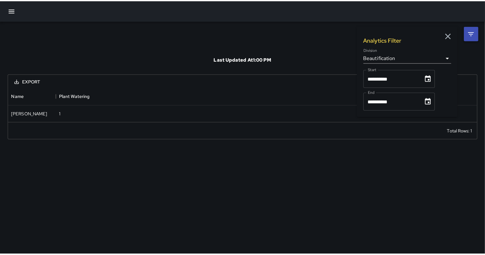
scroll to position [5, 5]
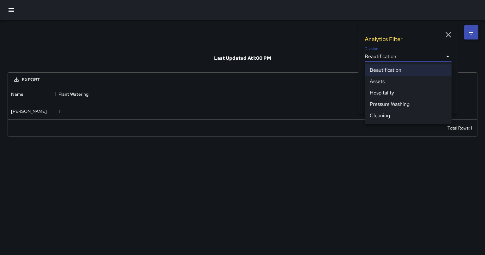
click at [448, 58] on body "**********" at bounding box center [242, 127] width 485 height 255
click at [412, 115] on li "Cleaning" at bounding box center [408, 115] width 87 height 11
type input "**********"
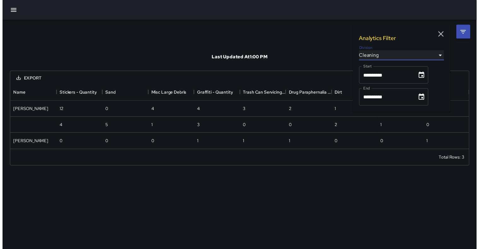
scroll to position [62, 464]
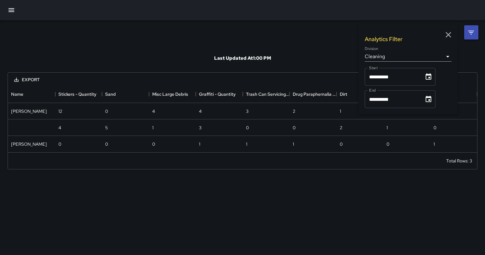
click at [315, 188] on div "**********" at bounding box center [242, 127] width 485 height 255
click at [450, 33] on icon "button" at bounding box center [447, 34] width 9 height 9
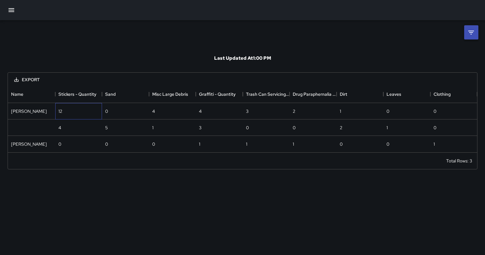
click at [72, 113] on div "12" at bounding box center [78, 111] width 47 height 16
click at [27, 112] on div "[PERSON_NAME]" at bounding box center [29, 111] width 36 height 6
click at [139, 214] on div "Last Updated At 1:00 PM Export Name Stickers - Quantity Sand Misc Large Debris …" at bounding box center [242, 127] width 485 height 255
click at [11, 9] on icon "button" at bounding box center [12, 10] width 6 height 4
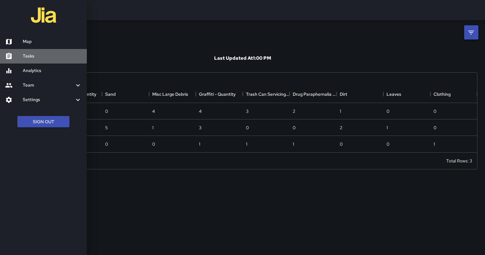
click at [40, 60] on link "Tasks" at bounding box center [43, 56] width 87 height 15
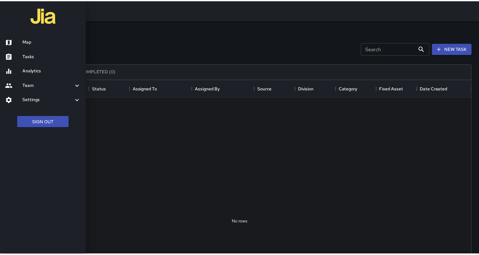
scroll to position [262, 464]
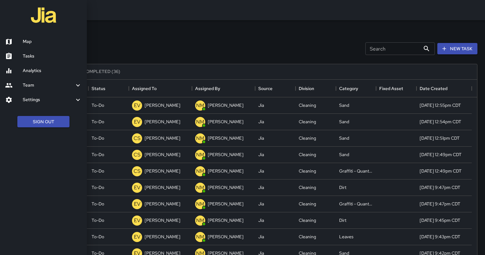
click at [175, 156] on div at bounding box center [242, 127] width 485 height 255
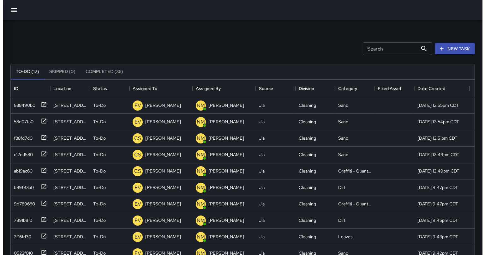
scroll to position [5, 6]
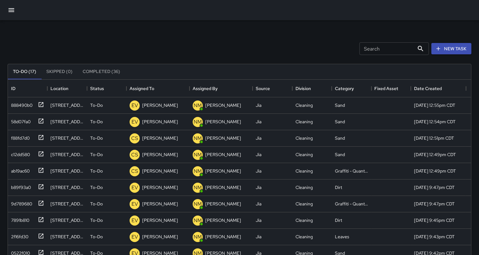
click at [13, 9] on icon "button" at bounding box center [12, 10] width 6 height 4
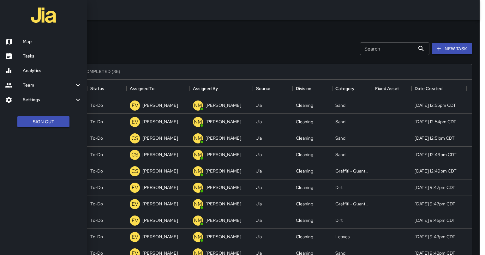
click at [36, 76] on link "Analytics" at bounding box center [43, 70] width 87 height 15
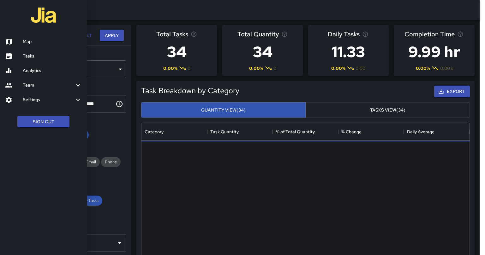
click at [455, 90] on div at bounding box center [242, 127] width 485 height 255
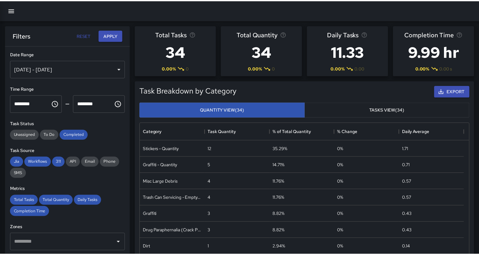
scroll to position [183, 323]
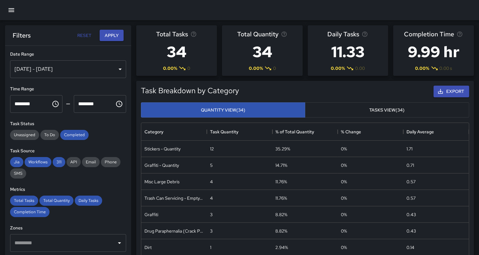
click at [399, 93] on div "Export" at bounding box center [356, 91] width 230 height 14
click at [443, 89] on icon "button" at bounding box center [441, 91] width 6 height 6
drag, startPoint x: 467, startPoint y: 130, endPoint x: 479, endPoint y: 128, distance: 11.5
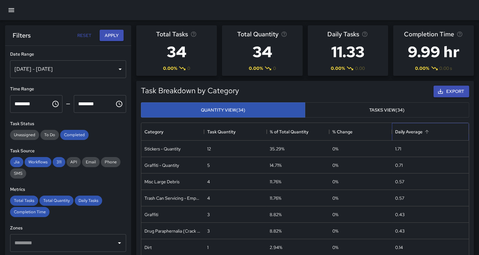
click at [454, 130] on div "Daily Average" at bounding box center [431, 132] width 71 height 18
click at [171, 133] on button "Sort" at bounding box center [168, 131] width 9 height 9
click at [231, 130] on div "Task Quantity" at bounding box center [221, 132] width 28 height 18
click at [229, 131] on div "Task Quantity" at bounding box center [221, 132] width 28 height 18
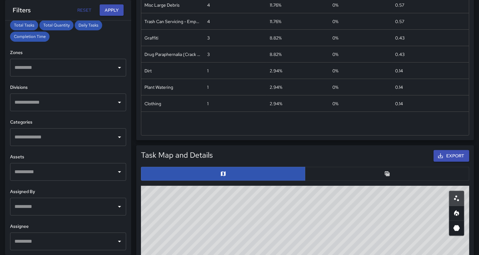
scroll to position [0, 0]
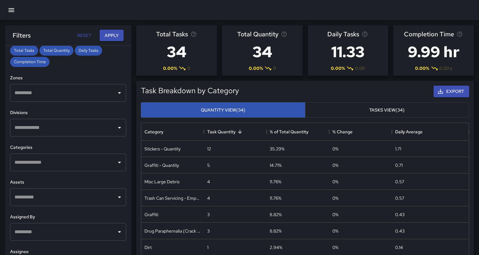
click at [388, 113] on button "Tasks View (34)" at bounding box center [387, 109] width 164 height 15
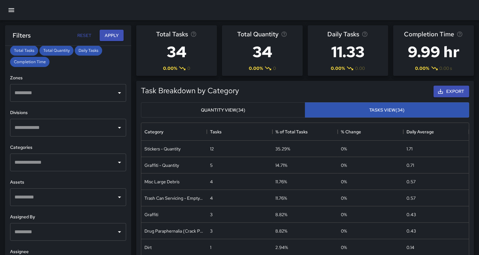
click at [282, 90] on div "Export" at bounding box center [356, 91] width 230 height 14
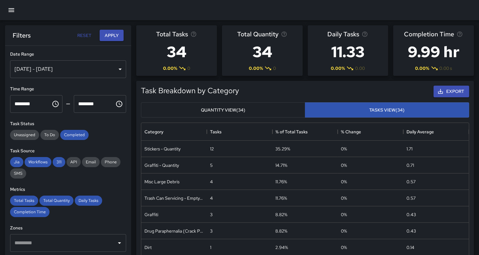
click at [245, 91] on div "Export" at bounding box center [356, 91] width 230 height 14
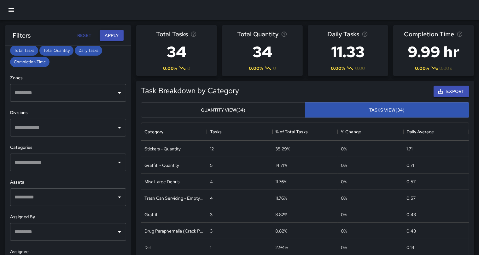
click at [11, 13] on icon "button" at bounding box center [12, 10] width 8 height 8
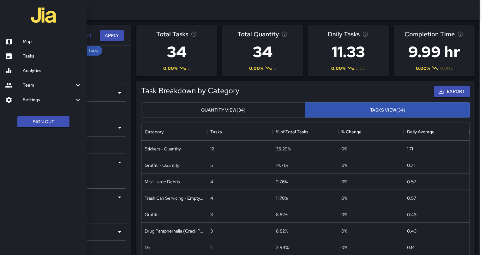
click at [35, 42] on h6 "Map" at bounding box center [52, 41] width 59 height 7
